Goal: Information Seeking & Learning: Learn about a topic

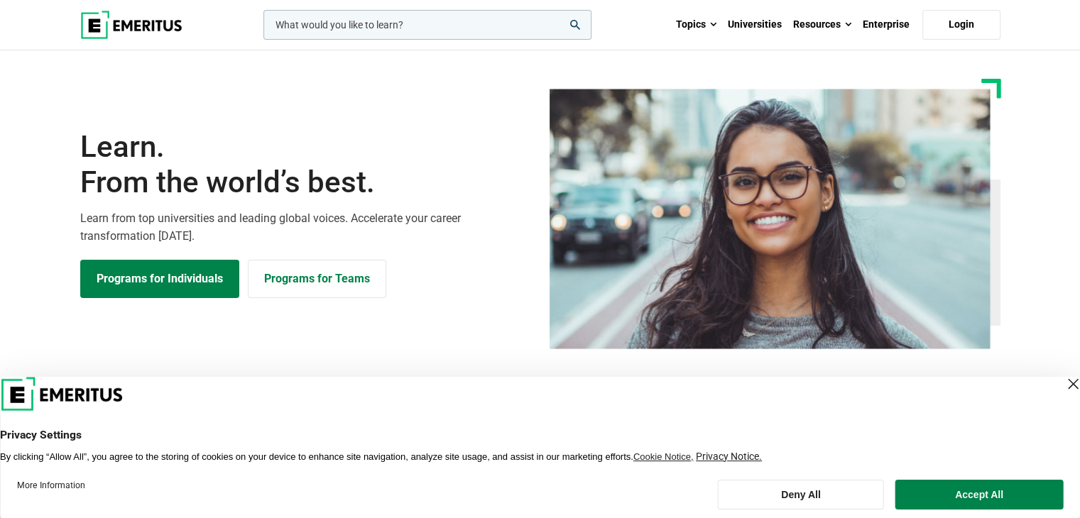
click at [506, 19] on input "woocommerce-product-search-field-0" at bounding box center [428, 25] width 328 height 30
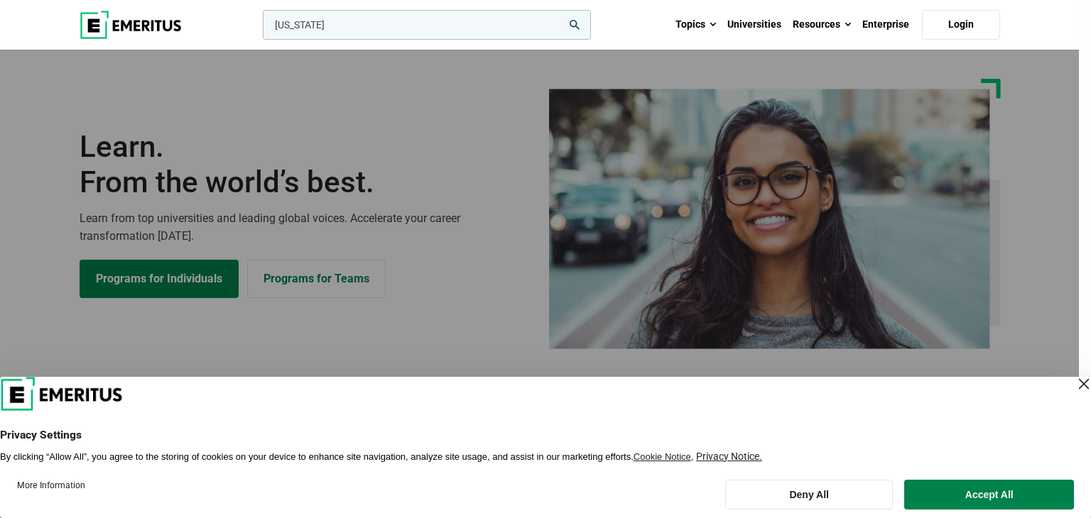
type input "[US_STATE]"
click at [260, 28] on button "search" at bounding box center [260, 28] width 0 height 0
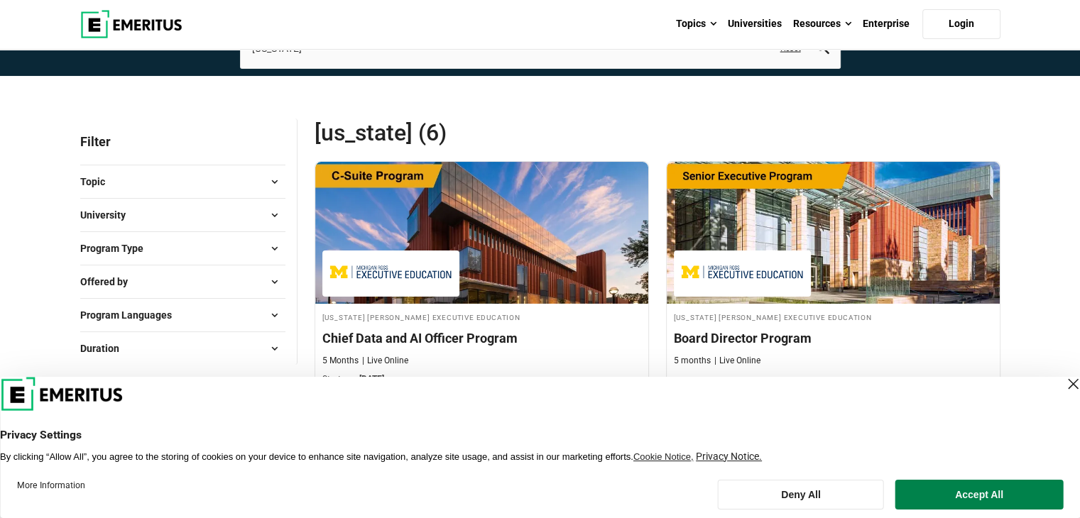
scroll to position [102, 0]
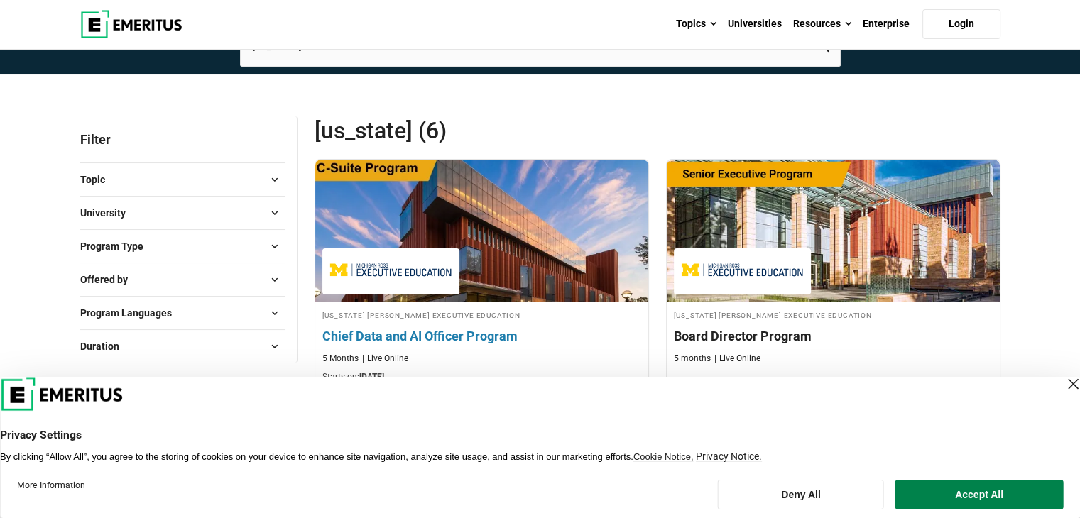
click at [432, 225] on img at bounding box center [481, 231] width 366 height 156
